Goal: Information Seeking & Learning: Understand process/instructions

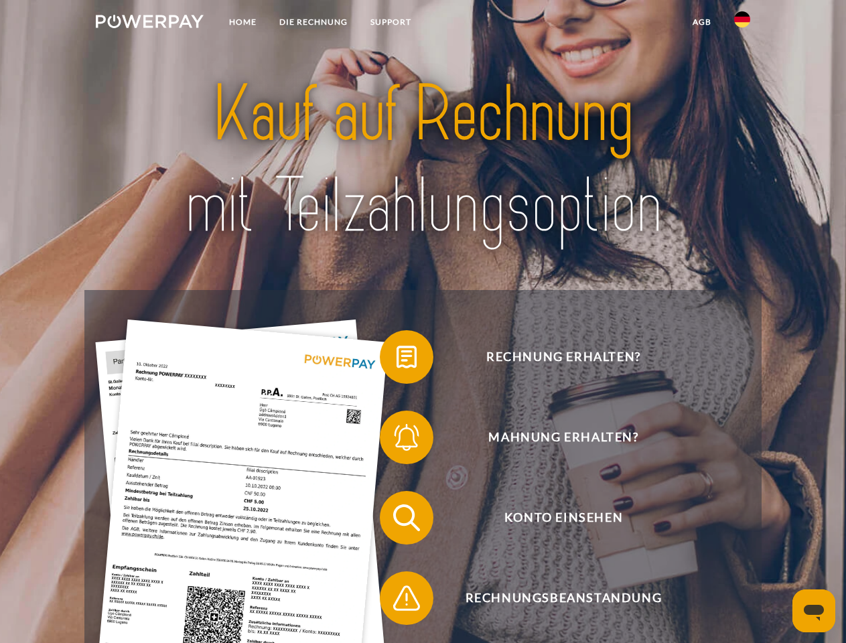
click at [149, 23] on img at bounding box center [150, 21] width 108 height 13
click at [742, 23] on img at bounding box center [742, 19] width 16 height 16
click at [701, 22] on link "agb" at bounding box center [702, 22] width 42 height 24
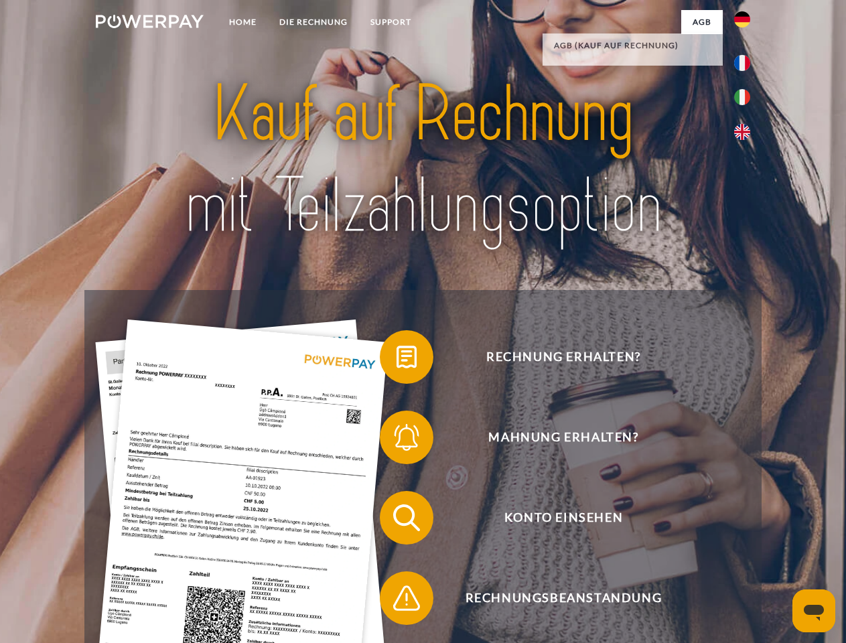
click at [396, 360] on span at bounding box center [386, 356] width 67 height 67
click at [396, 440] on span at bounding box center [386, 437] width 67 height 67
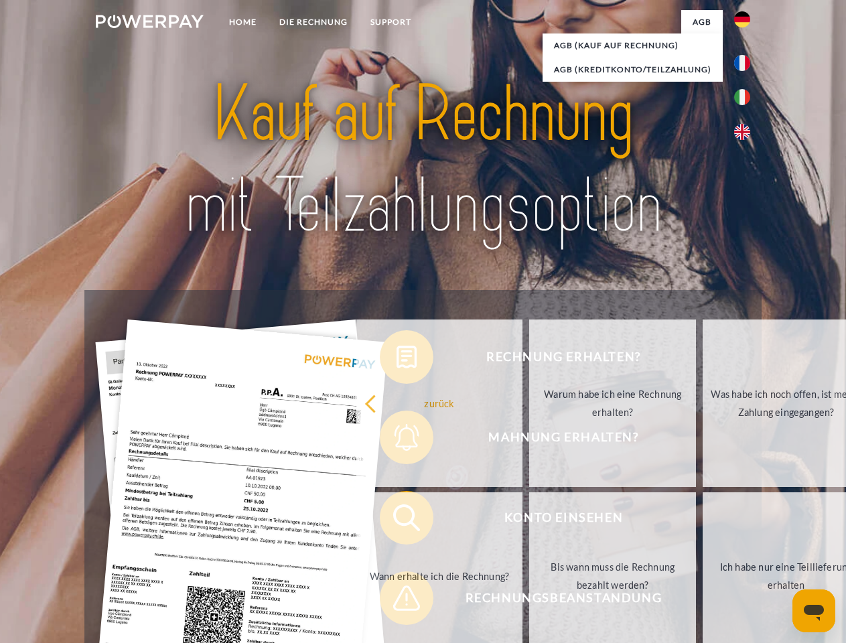
click at [529, 520] on link "Bis wann muss die Rechnung bezahlt werden?" at bounding box center [612, 575] width 167 height 167
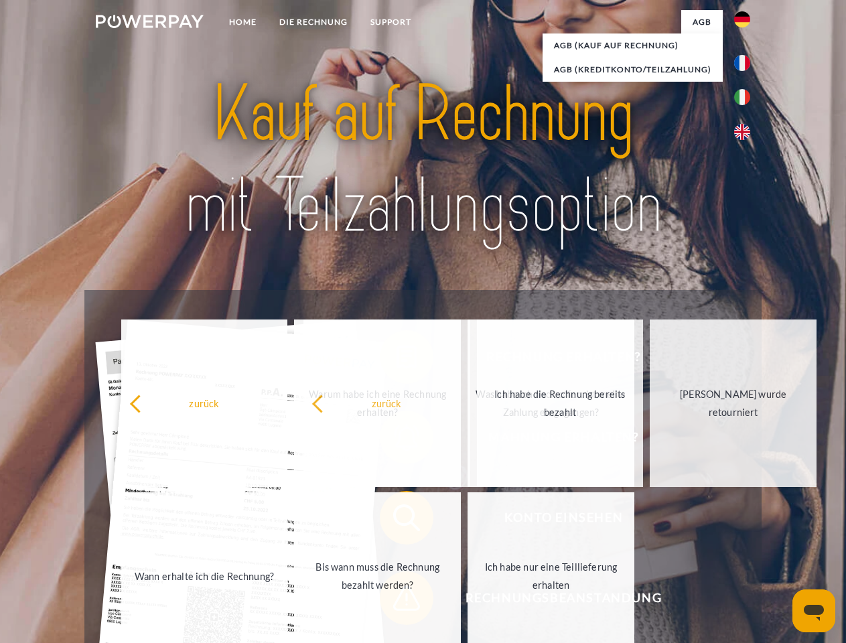
click at [396, 601] on span at bounding box center [386, 597] width 67 height 67
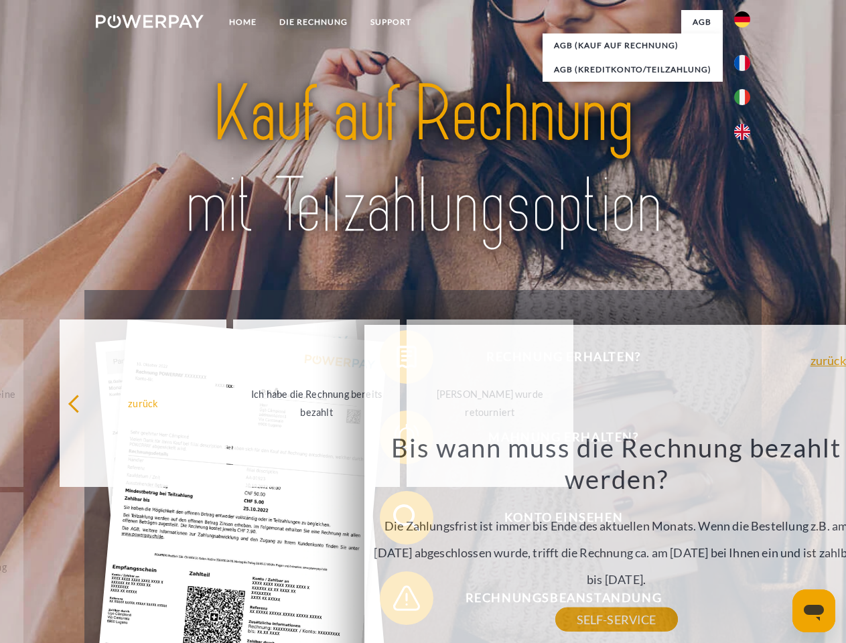
click at [813, 611] on icon "Messaging-Fenster öffnen" at bounding box center [813, 613] width 20 height 16
